Goal: Task Accomplishment & Management: Complete application form

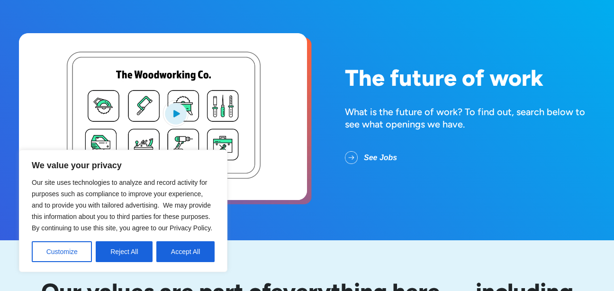
scroll to position [63, 0]
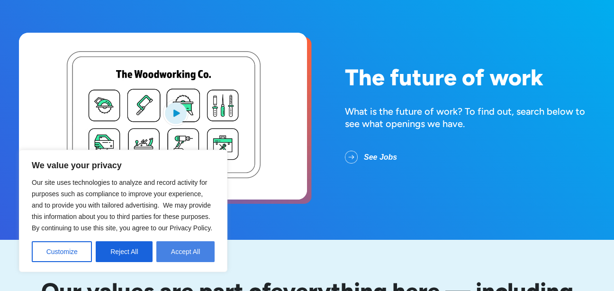
click at [180, 253] on button "Accept All" at bounding box center [185, 251] width 58 height 21
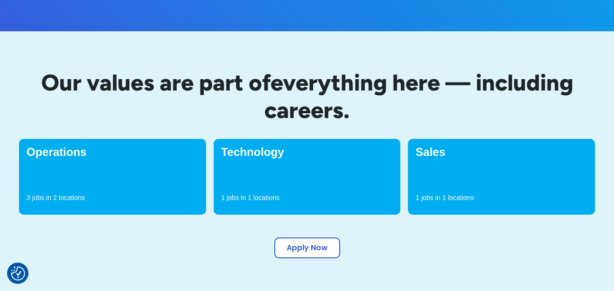
scroll to position [271, 0]
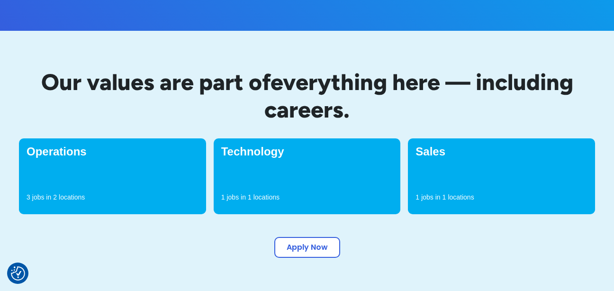
click at [525, 187] on div "Sales 1 jobs in 1 locations" at bounding box center [501, 176] width 187 height 76
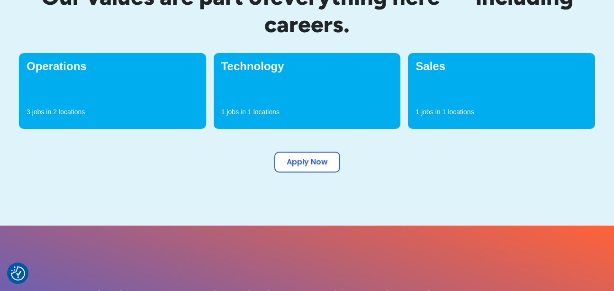
scroll to position [360, 0]
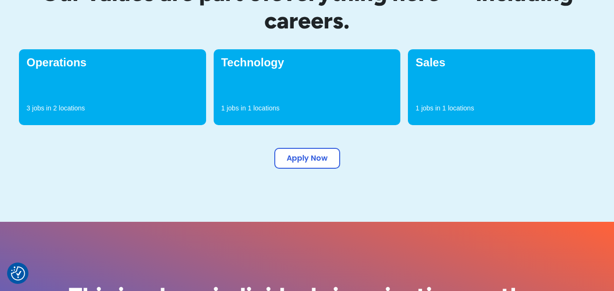
click at [499, 101] on div "Sales 1 jobs in 1 locations" at bounding box center [501, 87] width 187 height 76
click at [461, 102] on div "Sales 1 jobs in 1 locations" at bounding box center [501, 87] width 187 height 76
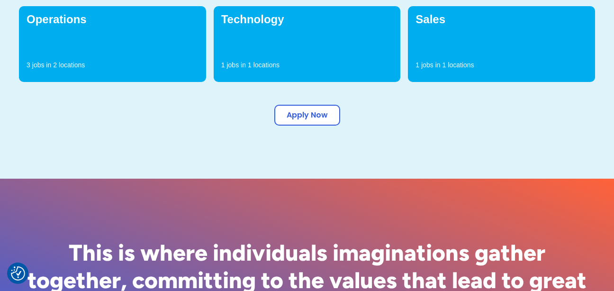
scroll to position [404, 0]
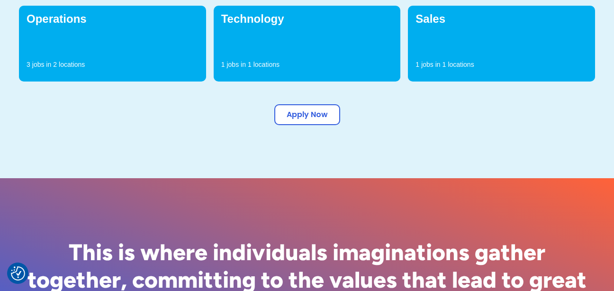
click at [465, 49] on div "Sales 1 jobs in 1 locations" at bounding box center [501, 44] width 187 height 76
click at [465, 48] on div "Sales 1 jobs in 1 locations" at bounding box center [501, 44] width 187 height 76
click at [443, 71] on div "1 jobs in 1 locations" at bounding box center [501, 67] width 172 height 14
click at [429, 15] on h4 "Sales" at bounding box center [501, 18] width 172 height 11
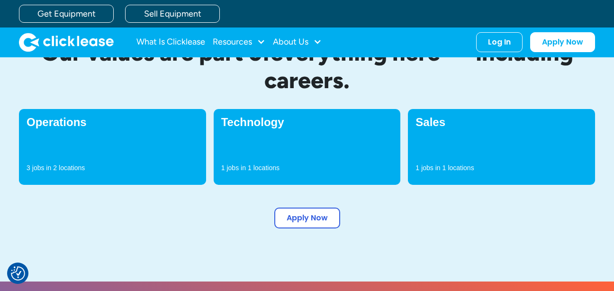
scroll to position [297, 0]
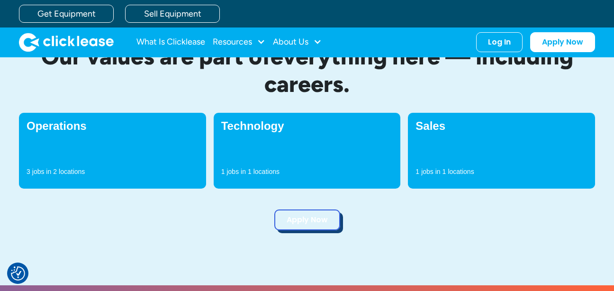
click at [294, 229] on link "Apply Now" at bounding box center [307, 219] width 66 height 21
